Goal: Task Accomplishment & Management: Complete application form

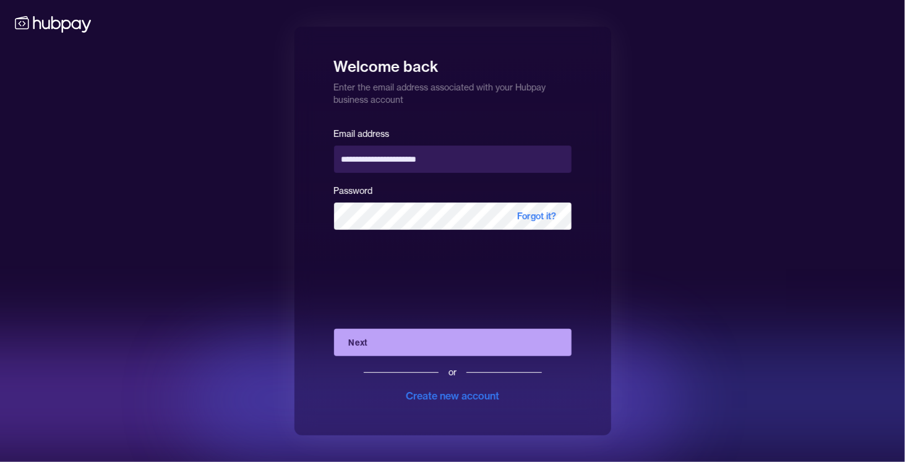
click at [391, 338] on button "Next" at bounding box center [453, 342] width 238 height 27
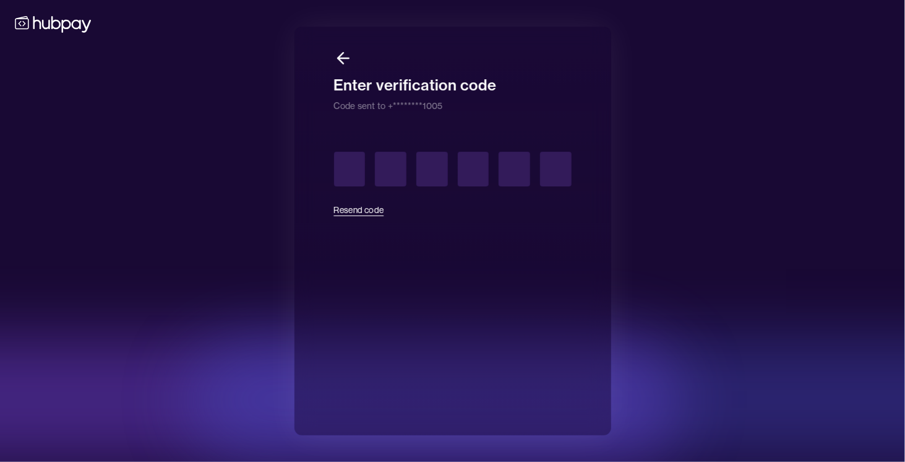
type input "*"
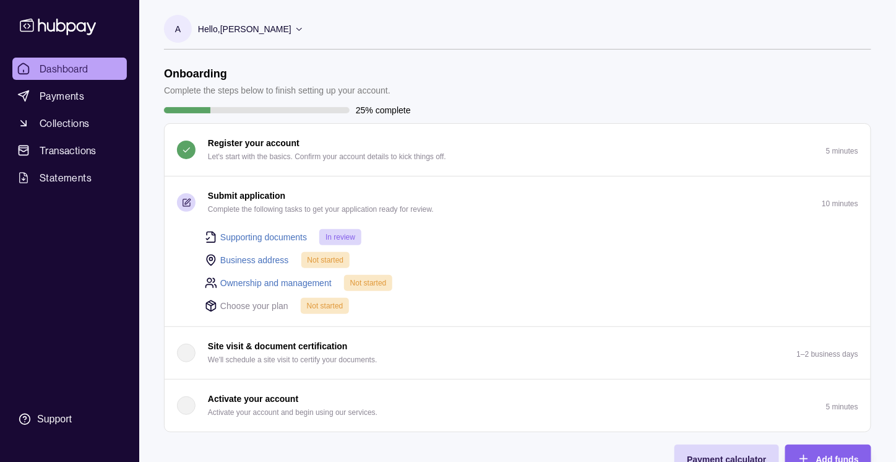
click at [236, 259] on link "Business address" at bounding box center [254, 260] width 69 height 14
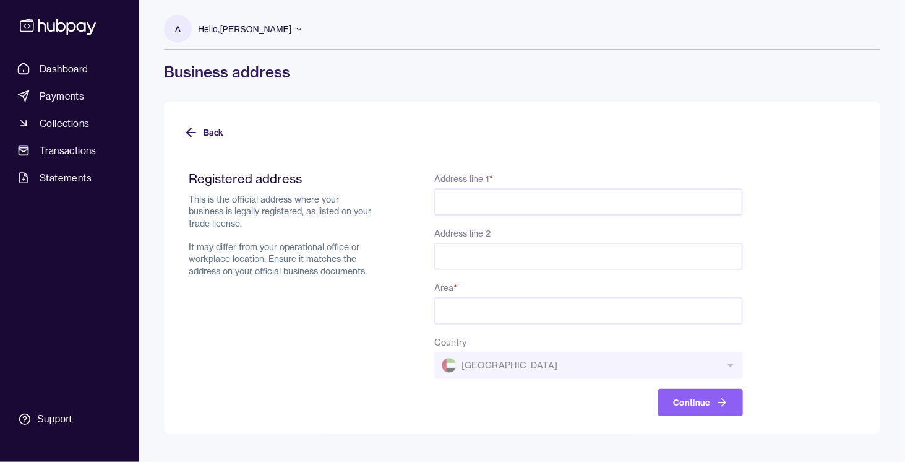
click at [479, 212] on input "Address line 1 *" at bounding box center [588, 201] width 309 height 27
type input "**********"
click at [505, 254] on input "Address line 2" at bounding box center [588, 256] width 309 height 27
click at [460, 311] on input "Area *" at bounding box center [588, 310] width 309 height 27
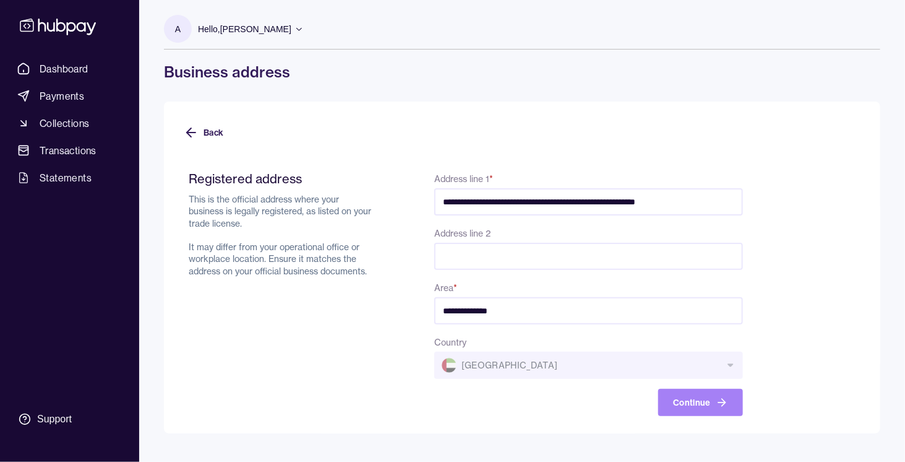
type input "**********"
click at [705, 404] on button "Continue" at bounding box center [700, 402] width 85 height 27
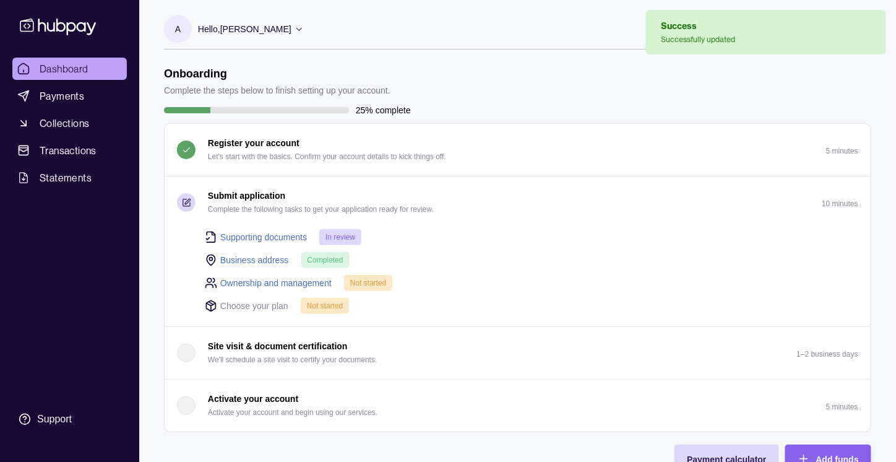
click at [270, 282] on link "Ownership and management" at bounding box center [275, 283] width 111 height 14
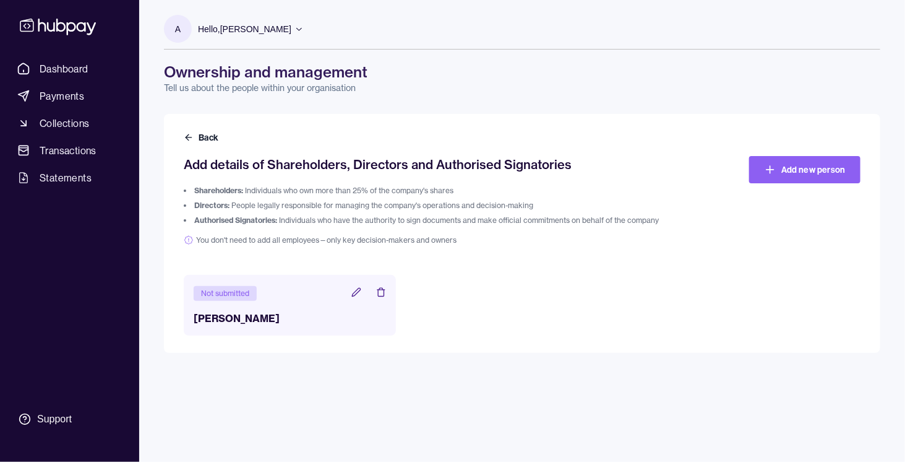
click at [352, 293] on icon at bounding box center [356, 292] width 10 height 10
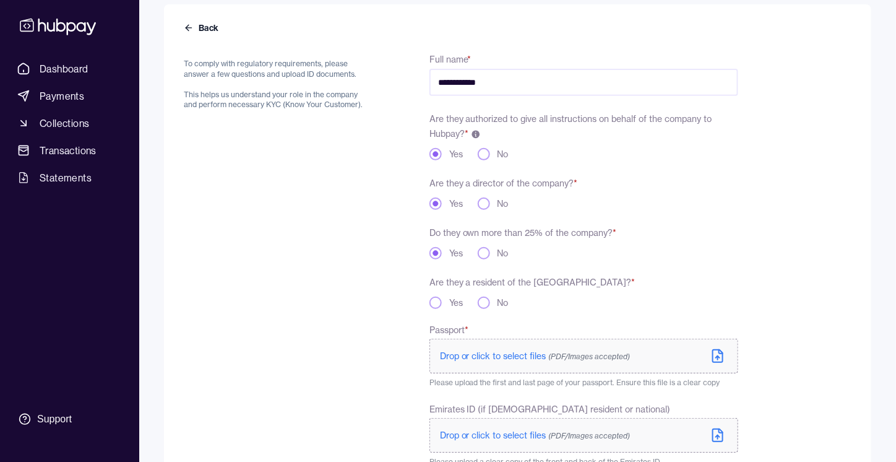
scroll to position [219, 0]
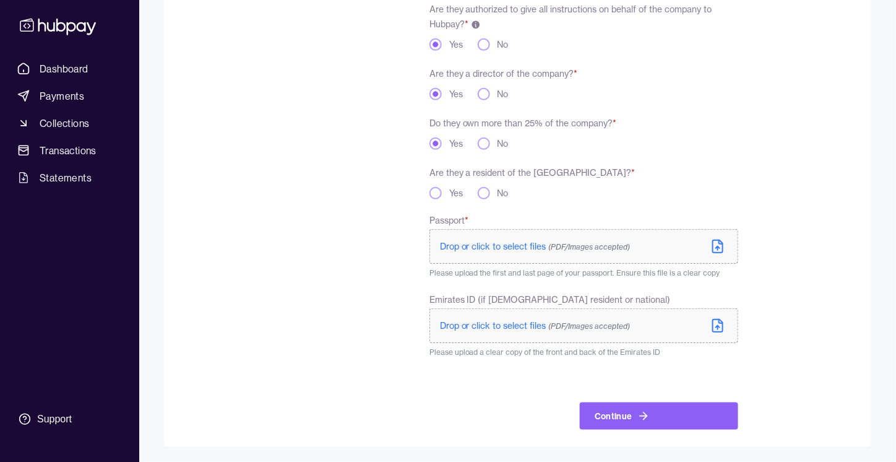
click at [473, 249] on span "Drop or click to select files (PDF/Images accepted)" at bounding box center [535, 246] width 191 height 11
click at [441, 187] on div "Yes" at bounding box center [445, 193] width 33 height 12
click at [440, 188] on div "Yes" at bounding box center [445, 193] width 33 height 12
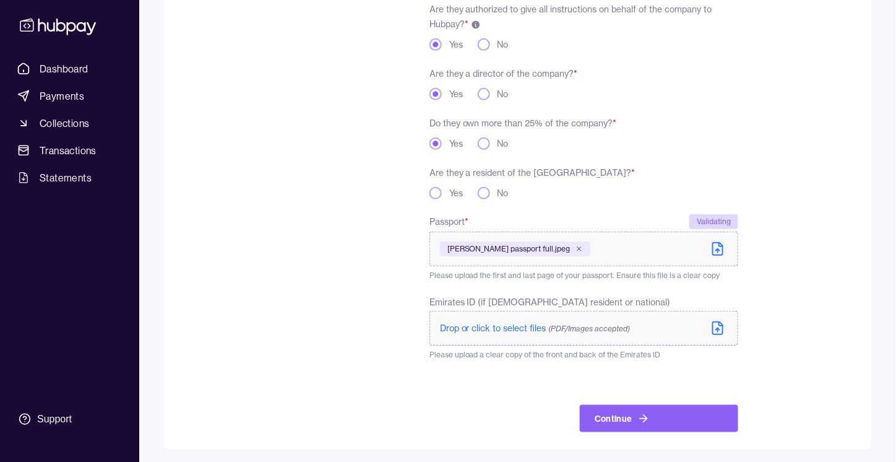
click at [439, 191] on button "Yes" at bounding box center [435, 193] width 12 height 12
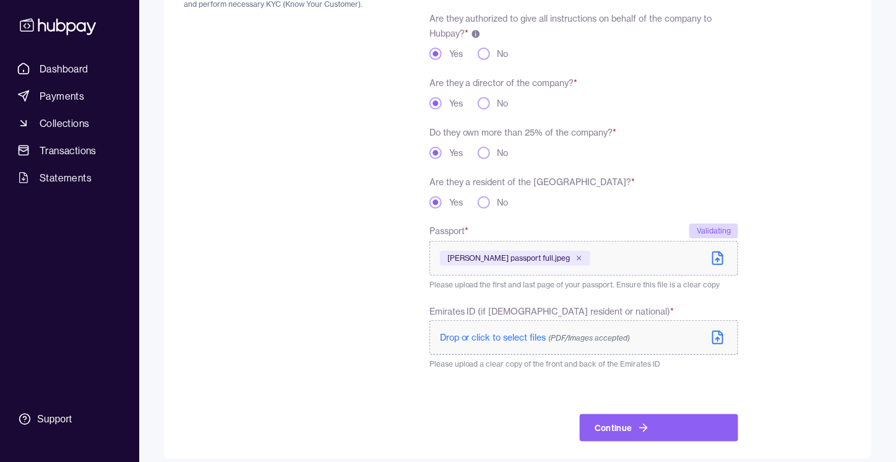
scroll to position [222, 0]
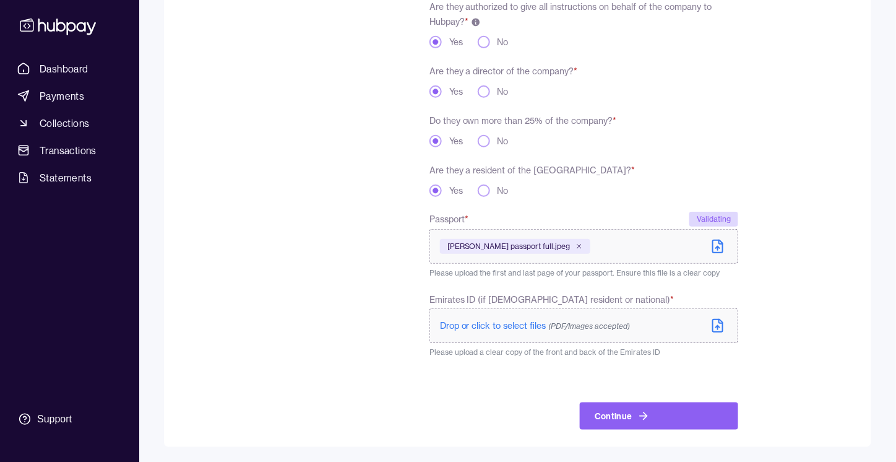
click at [519, 322] on span "Drop or click to select files (PDF/Images accepted)" at bounding box center [535, 325] width 191 height 11
click at [480, 329] on span "Drop or click to select files (PDF/Images accepted)" at bounding box center [535, 325] width 191 height 11
click at [553, 314] on label "Drop or click to select files (PDF/Images accepted)" at bounding box center [583, 325] width 309 height 35
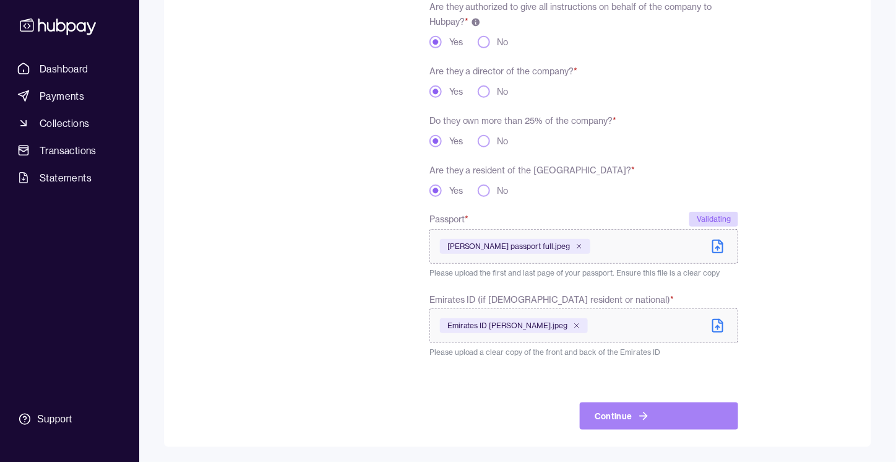
click at [699, 429] on button "Continue" at bounding box center [659, 415] width 158 height 27
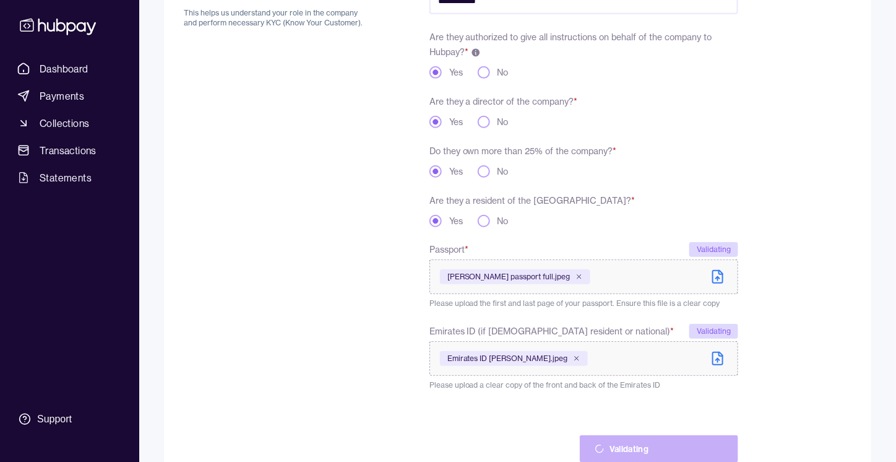
scroll to position [251, 0]
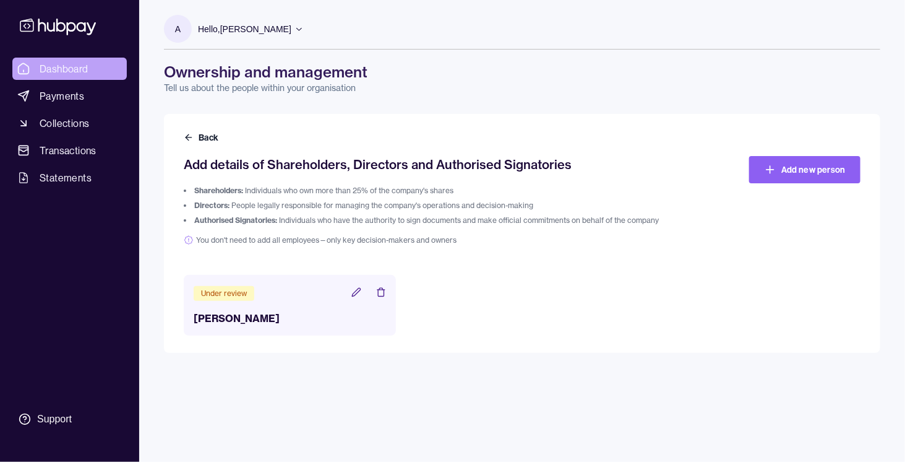
click at [73, 62] on span "Dashboard" at bounding box center [64, 68] width 49 height 15
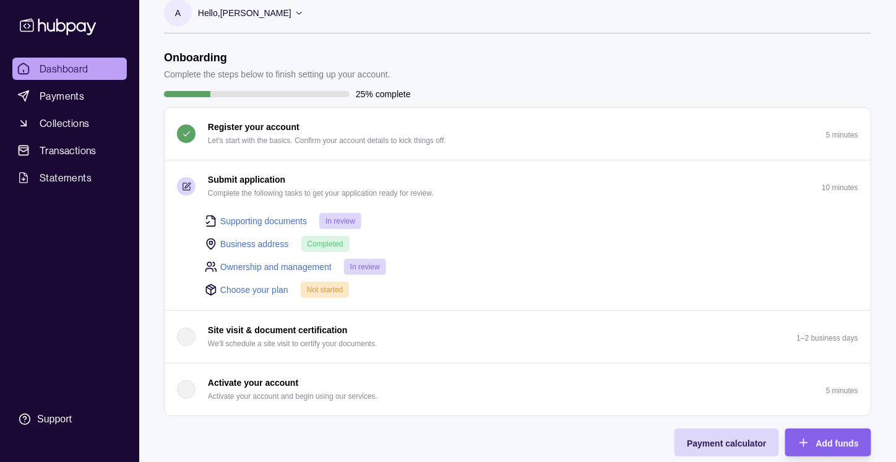
scroll to position [17, 0]
click at [236, 289] on link "Choose your plan" at bounding box center [254, 289] width 68 height 14
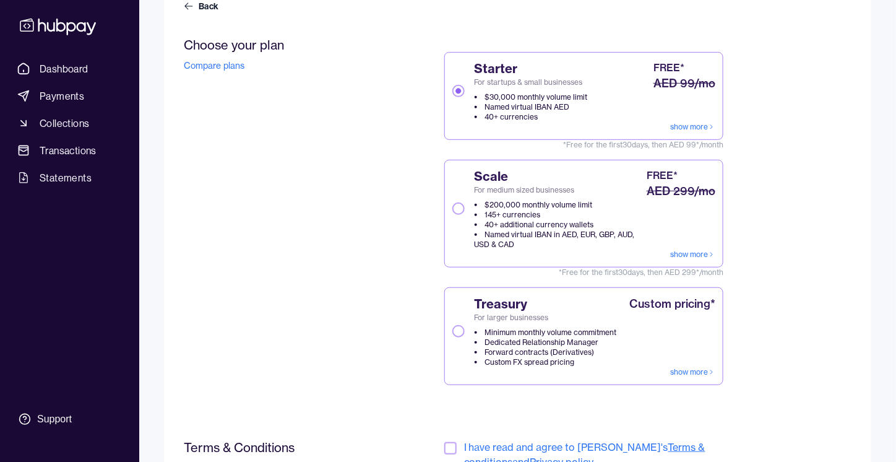
scroll to position [260, 0]
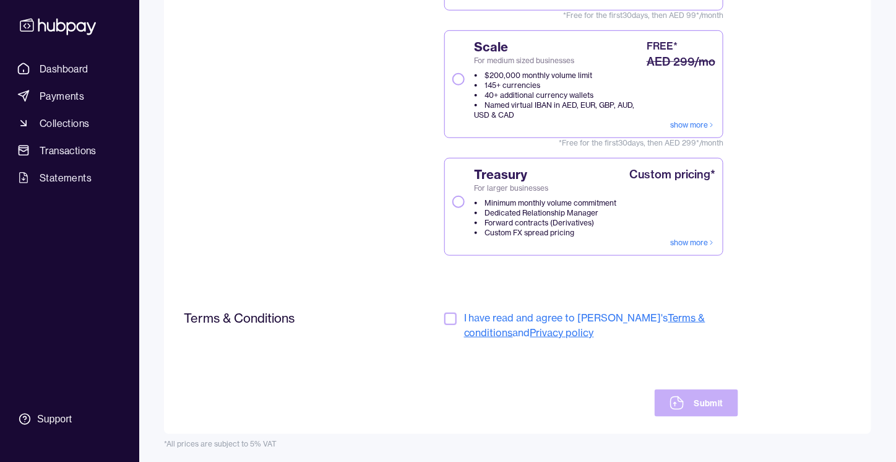
click at [449, 312] on button "button" at bounding box center [450, 318] width 12 height 12
click at [698, 410] on button "Submit" at bounding box center [697, 402] width 84 height 27
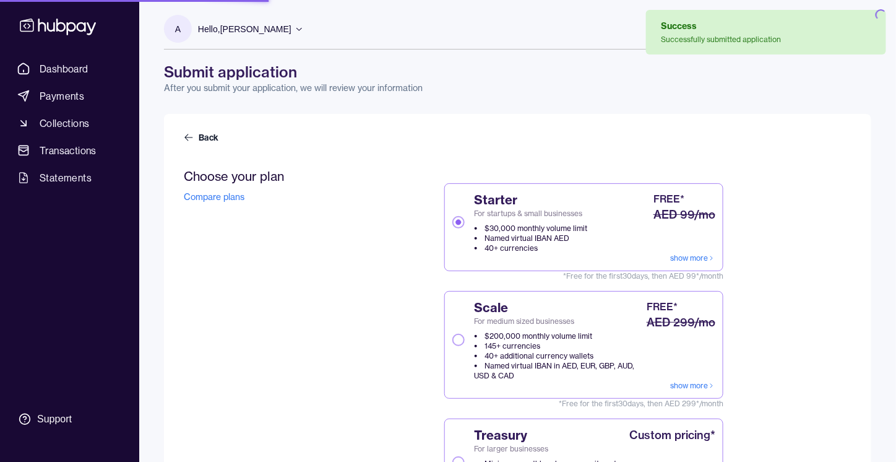
scroll to position [1, 0]
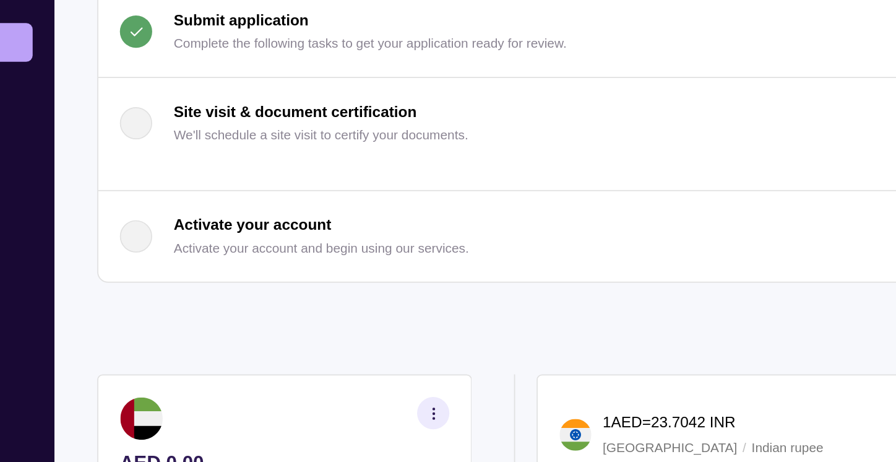
scroll to position [140, 0]
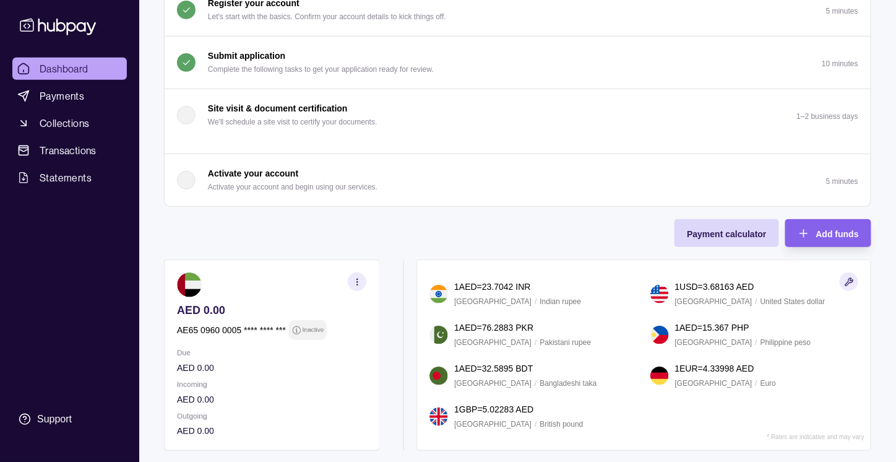
click at [209, 180] on p "Activate your account and begin using our services." at bounding box center [293, 187] width 170 height 14
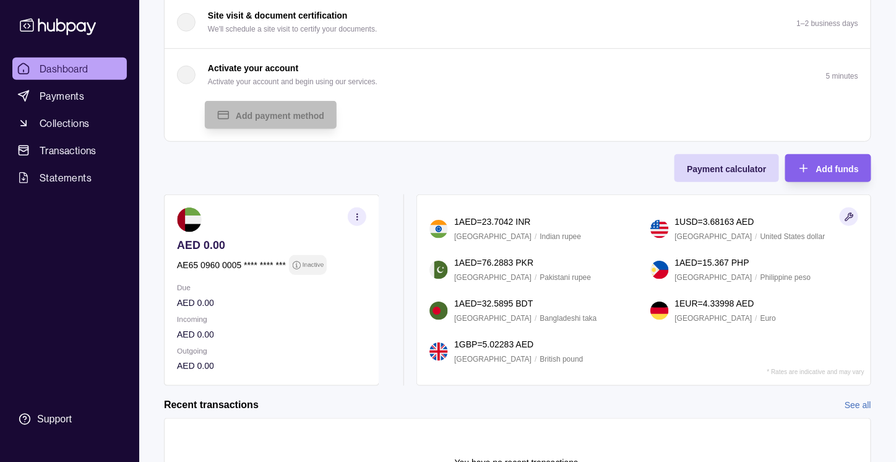
scroll to position [0, 0]
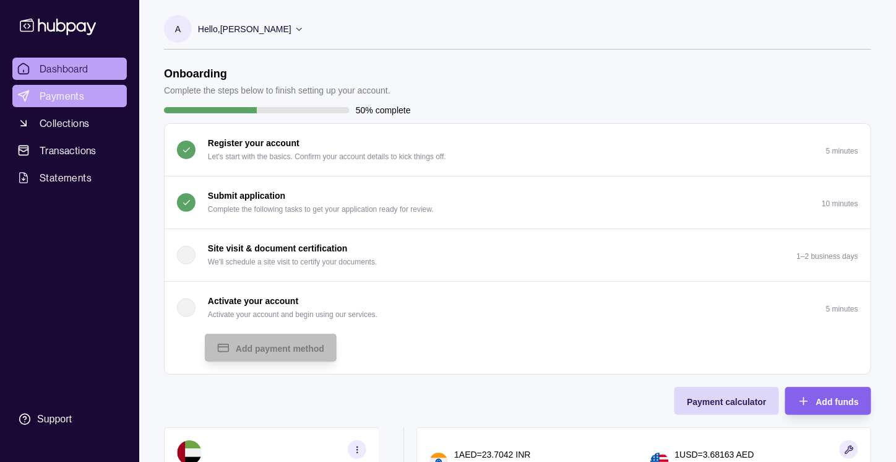
click at [59, 106] on link "Payments" at bounding box center [69, 96] width 114 height 22
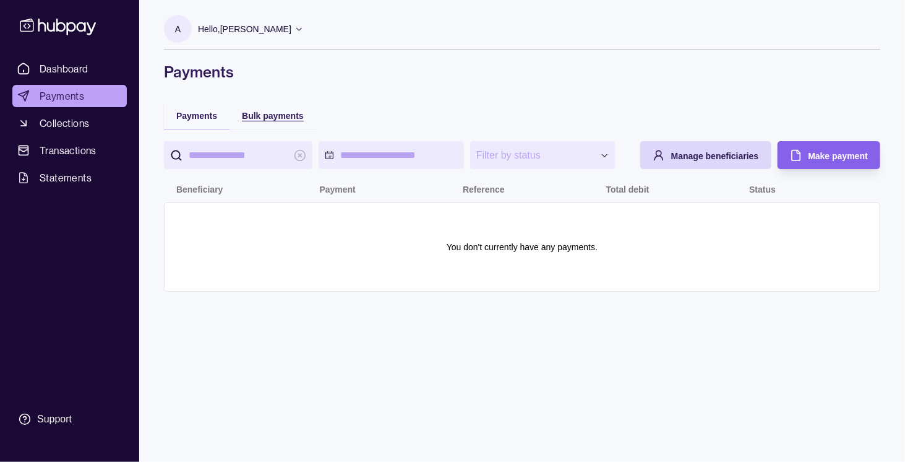
click at [260, 115] on span "Bulk payments" at bounding box center [273, 116] width 62 height 10
click at [201, 110] on div "Payments" at bounding box center [196, 115] width 41 height 15
click at [60, 62] on span "Dashboard" at bounding box center [64, 68] width 49 height 15
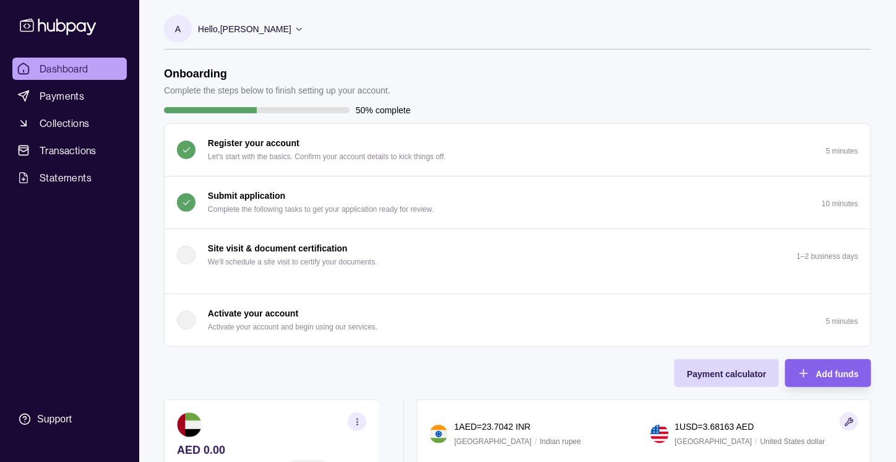
click at [250, 210] on p "Complete the following tasks to get your application ready for review." at bounding box center [321, 209] width 226 height 14
click at [282, 202] on p "Complete the following tasks to get your application ready for review." at bounding box center [321, 209] width 226 height 14
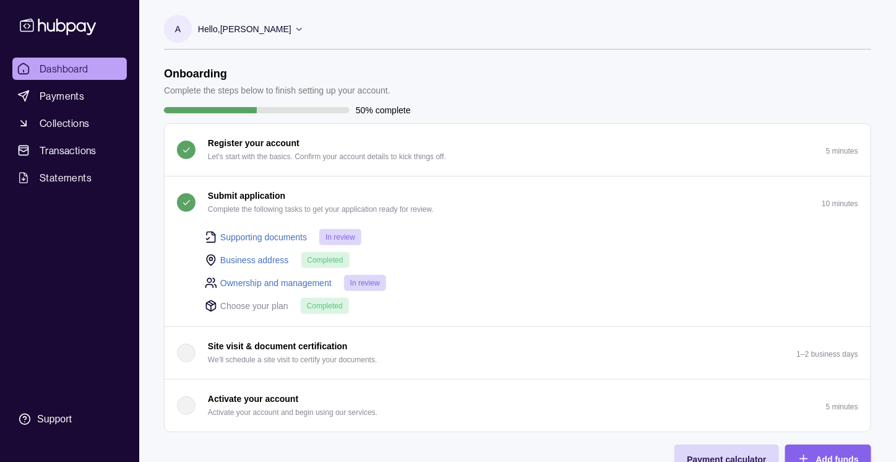
click at [326, 238] on span "In review" at bounding box center [340, 237] width 30 height 9
click at [45, 416] on div "Support" at bounding box center [54, 419] width 35 height 14
